Goal: Check status

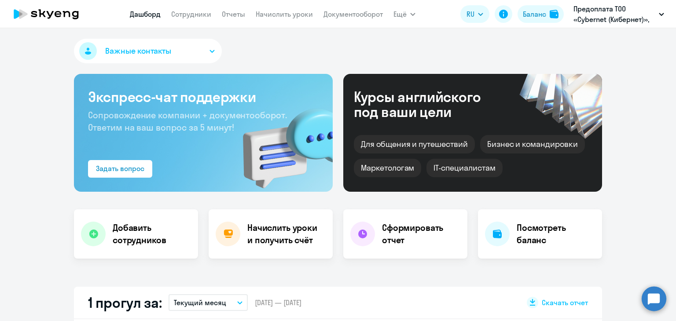
select select "30"
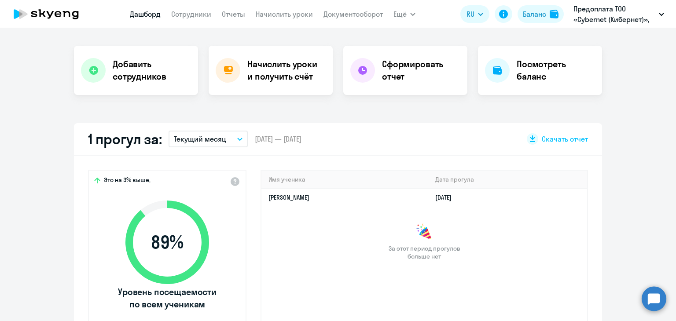
scroll to position [132, 0]
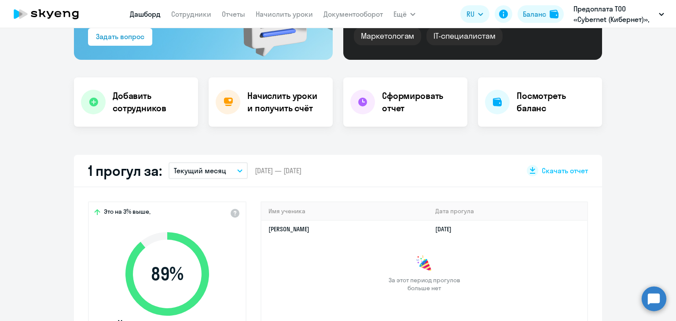
click at [227, 142] on div "Важные контакты Экспресс-чат поддержки Сопровождение компании + документооборот…" at bounding box center [338, 174] width 676 height 293
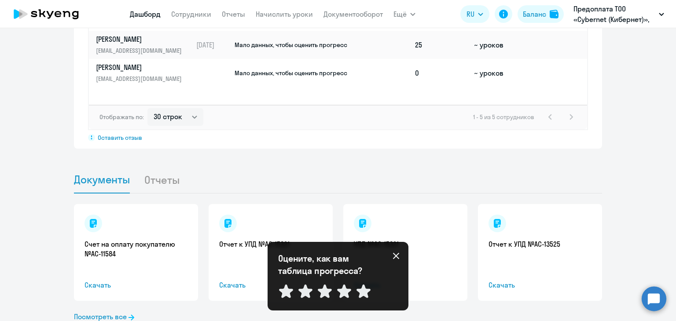
scroll to position [748, 0]
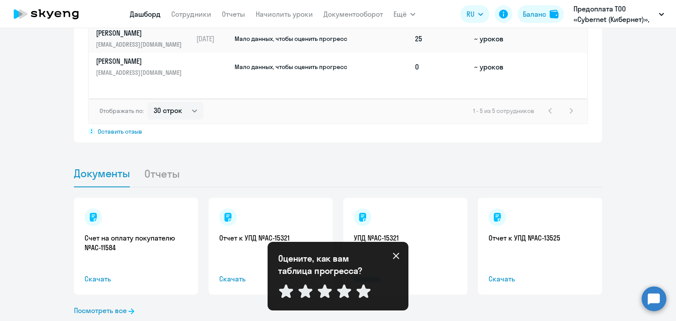
click at [396, 253] on icon at bounding box center [396, 256] width 7 height 7
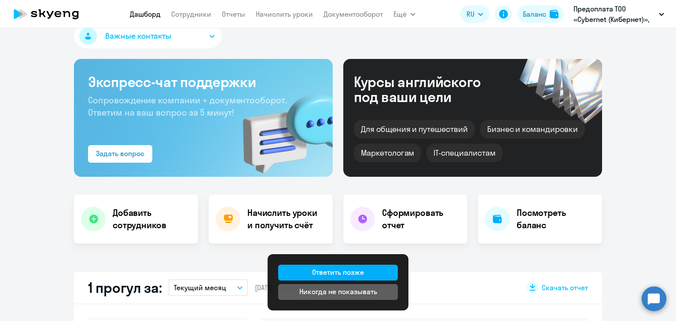
scroll to position [0, 0]
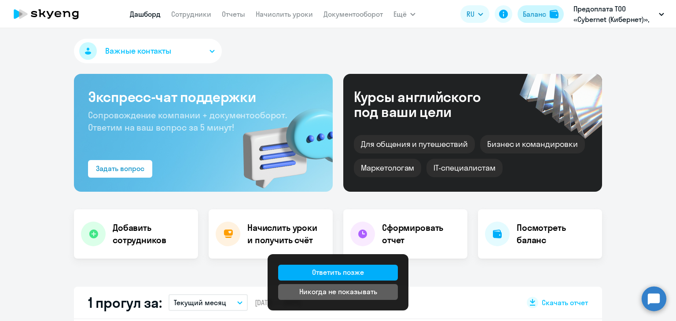
click at [537, 13] on div "Баланс" at bounding box center [534, 14] width 23 height 11
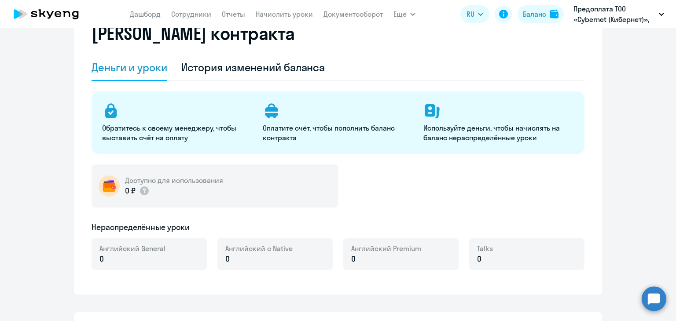
select select "english_adult_not_native_speaker"
